Goal: Information Seeking & Learning: Find contact information

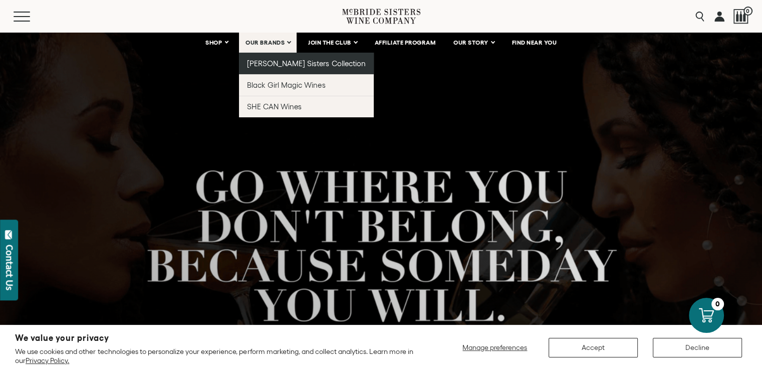
click at [273, 58] on link "[PERSON_NAME] Sisters Collection" at bounding box center [306, 64] width 135 height 22
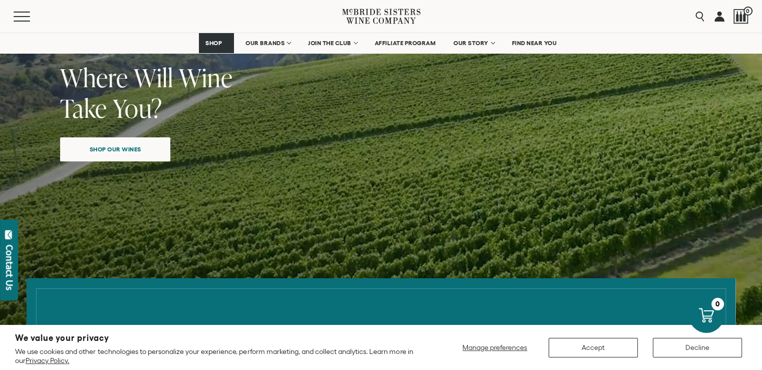
scroll to position [100, 0]
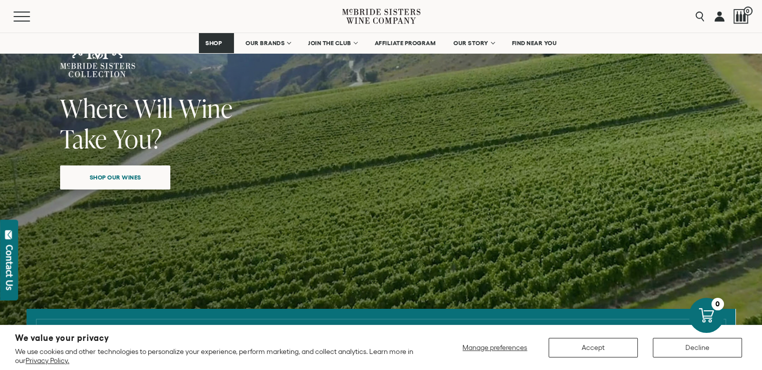
click at [123, 176] on span "Shop our wines" at bounding box center [115, 177] width 87 height 20
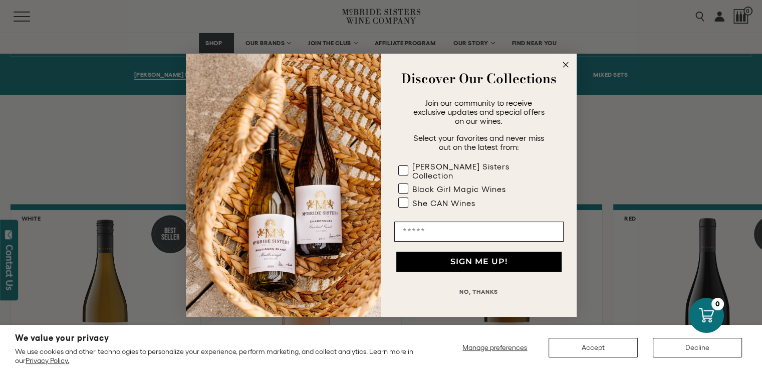
scroll to position [706, 0]
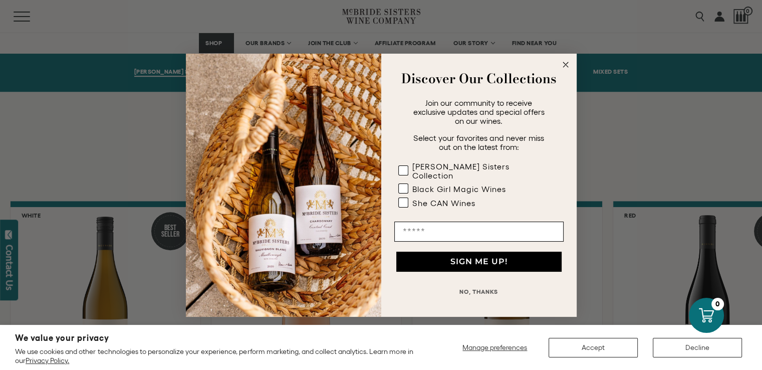
click at [567, 68] on circle "Close dialog" at bounding box center [565, 65] width 12 height 12
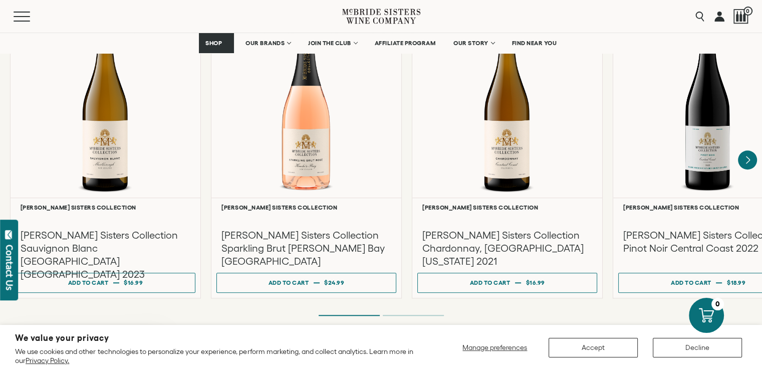
scroll to position [856, 0]
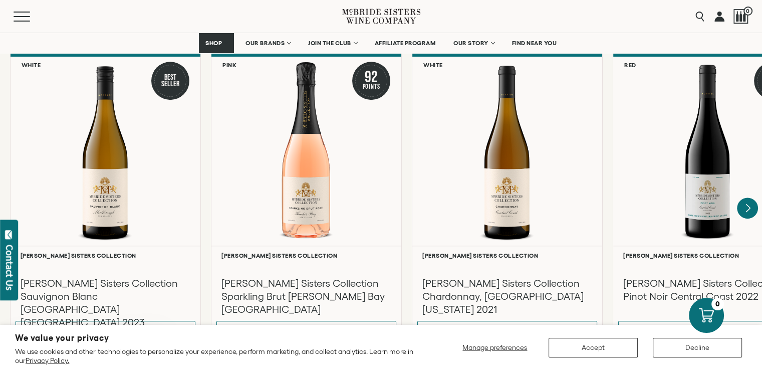
click at [748, 204] on icon "Next" at bounding box center [748, 208] width 4 height 8
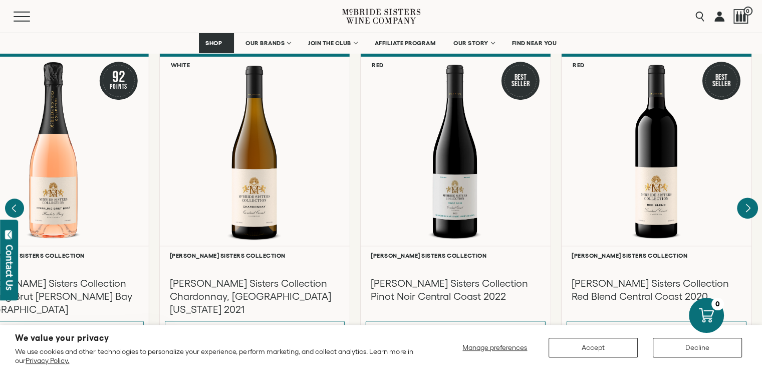
click at [0, 0] on div at bounding box center [0, 0] width 0 height 0
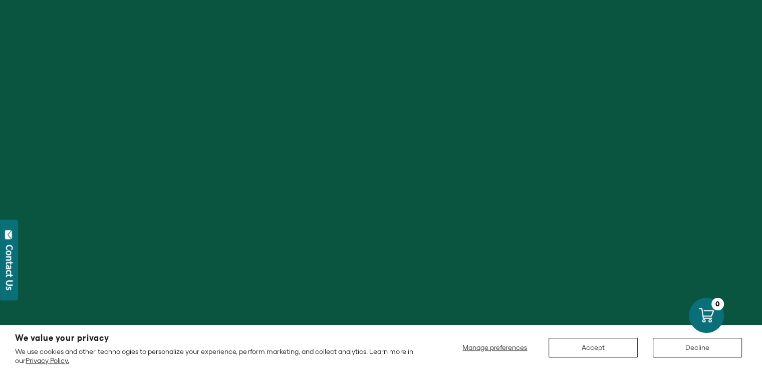
scroll to position [801, 0]
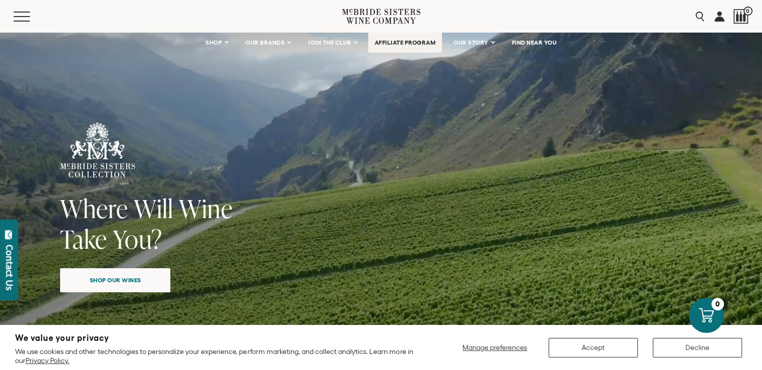
click at [391, 45] on span "AFFILIATE PROGRAM" at bounding box center [405, 42] width 61 height 7
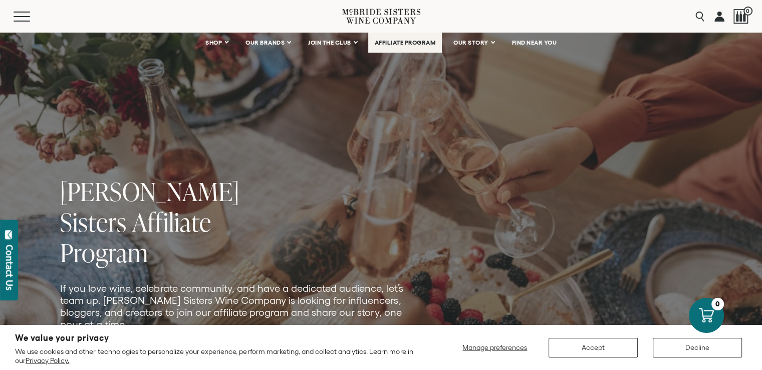
click at [419, 46] on link "AFFILIATE PROGRAM" at bounding box center [405, 43] width 74 height 20
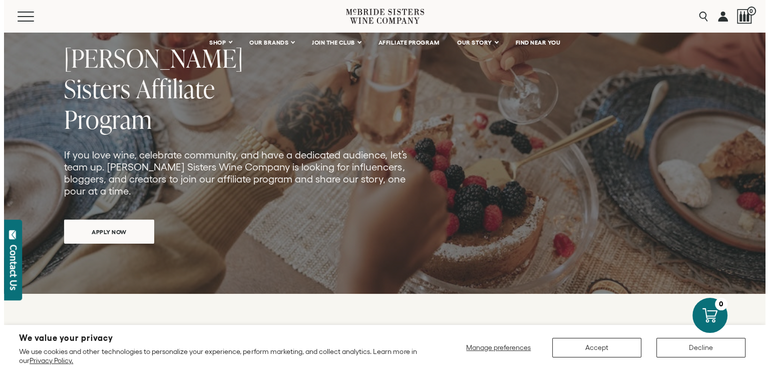
scroll to position [250, 0]
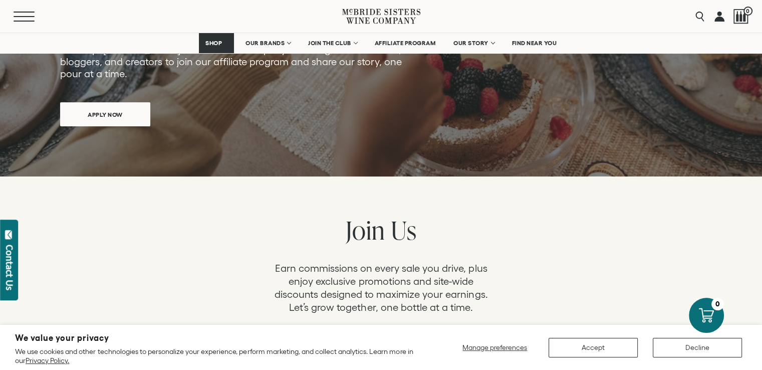
click at [25, 17] on button "Menu" at bounding box center [32, 17] width 36 height 10
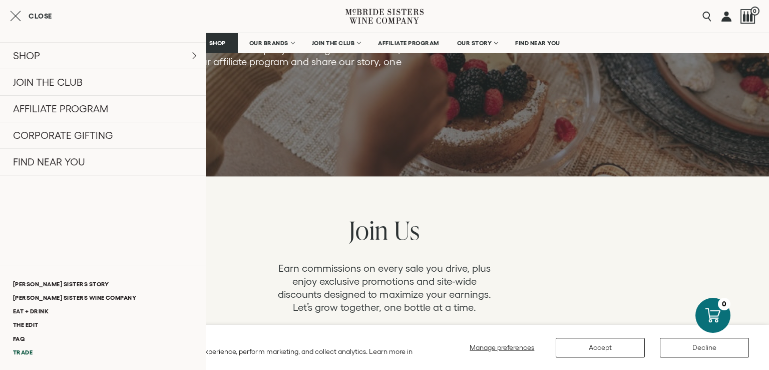
click at [24, 349] on link "Trade" at bounding box center [103, 352] width 206 height 14
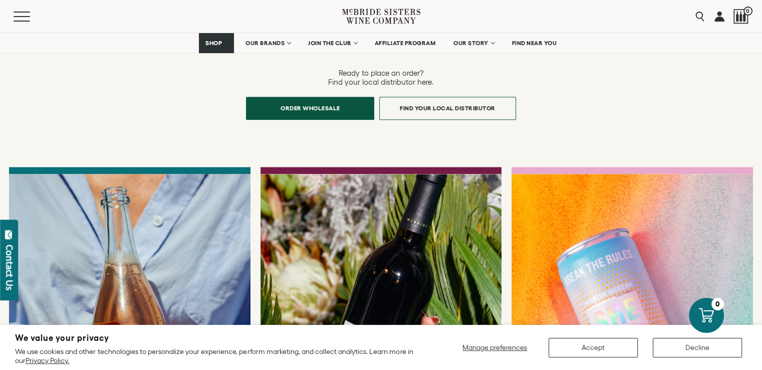
scroll to position [751, 0]
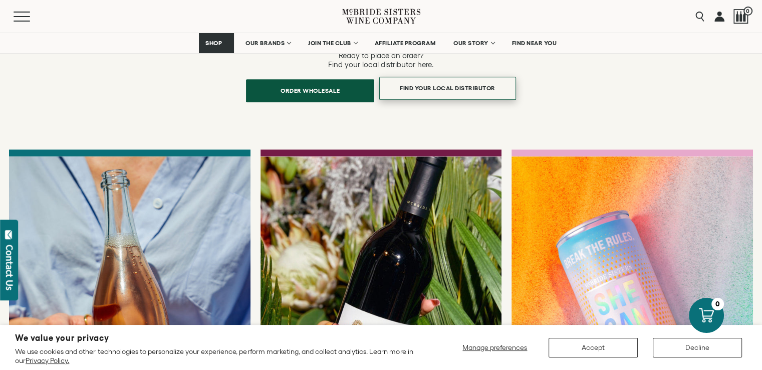
click at [434, 78] on span "Find Your Local Distributor" at bounding box center [447, 88] width 131 height 20
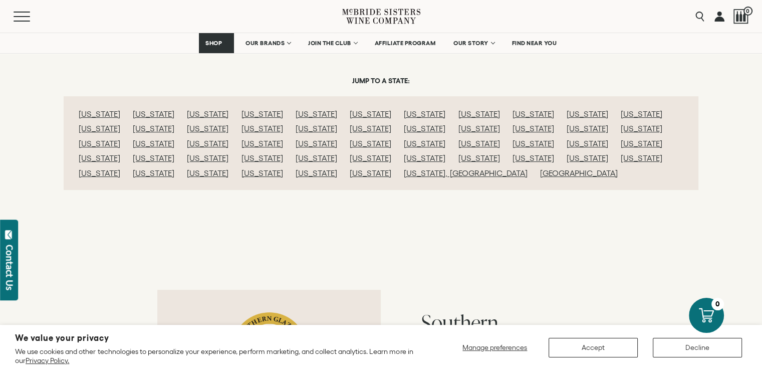
scroll to position [200, 0]
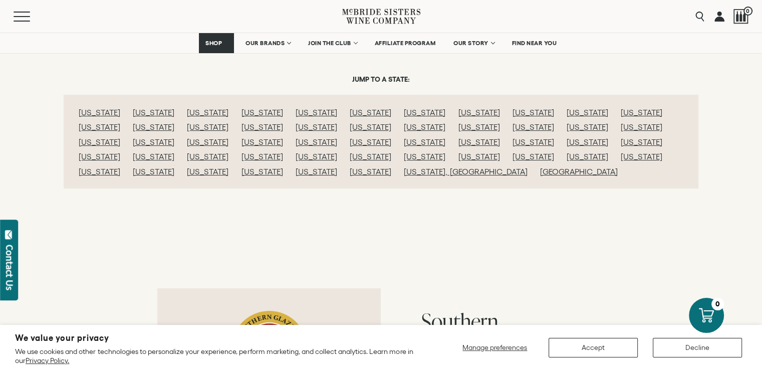
click at [337, 167] on link "Wisconsin" at bounding box center [317, 171] width 42 height 9
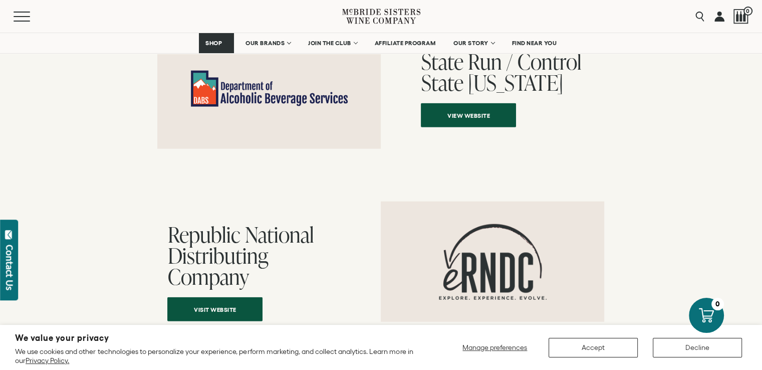
scroll to position [10127, 0]
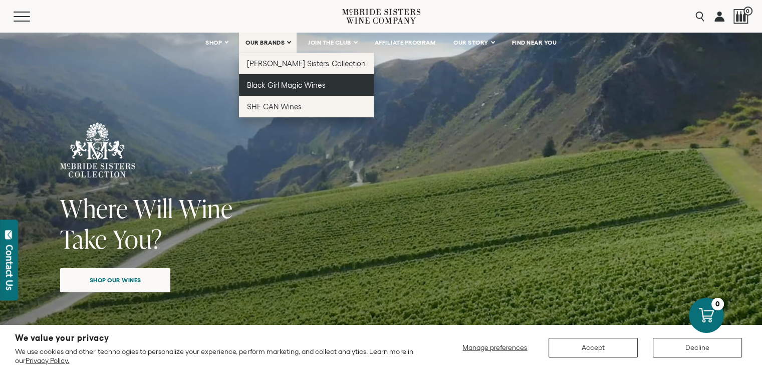
click at [286, 85] on span "Black Girl Magic Wines" at bounding box center [286, 85] width 78 height 9
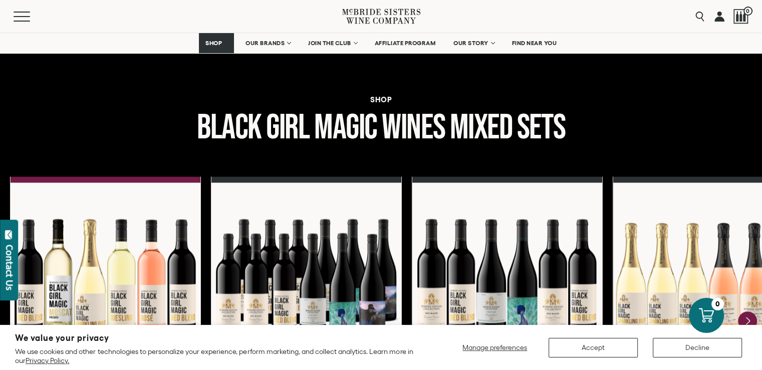
scroll to position [1198, 0]
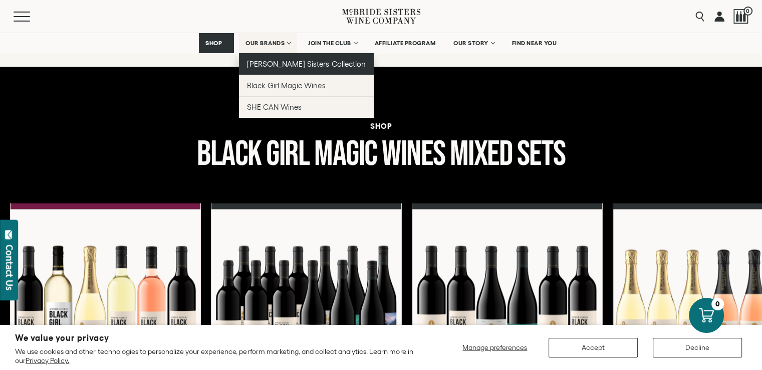
click at [279, 61] on span "[PERSON_NAME] Sisters Collection" at bounding box center [306, 64] width 119 height 9
